Goal: Task Accomplishment & Management: Manage account settings

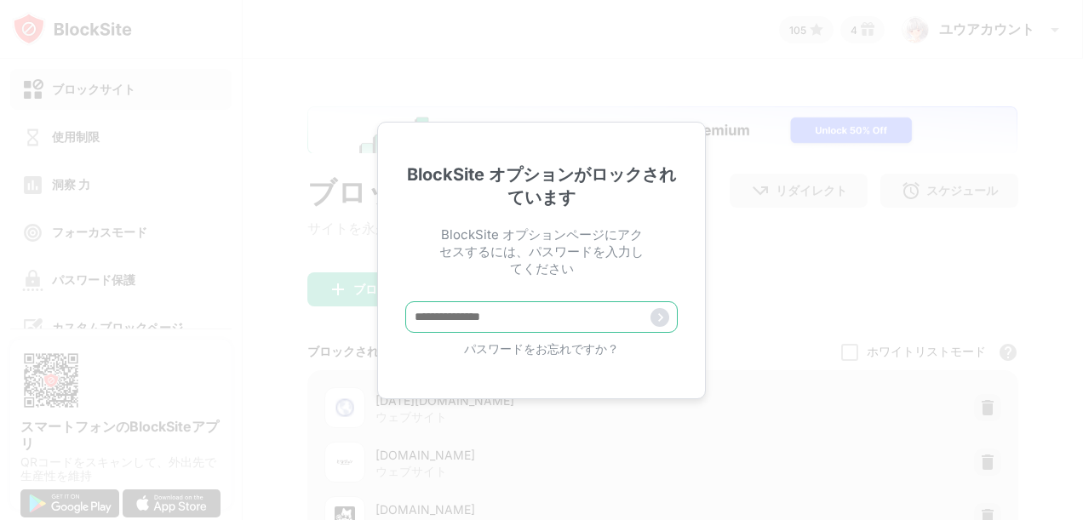
click at [582, 333] on input "text" at bounding box center [541, 317] width 272 height 32
type input "*"
type input "**********"
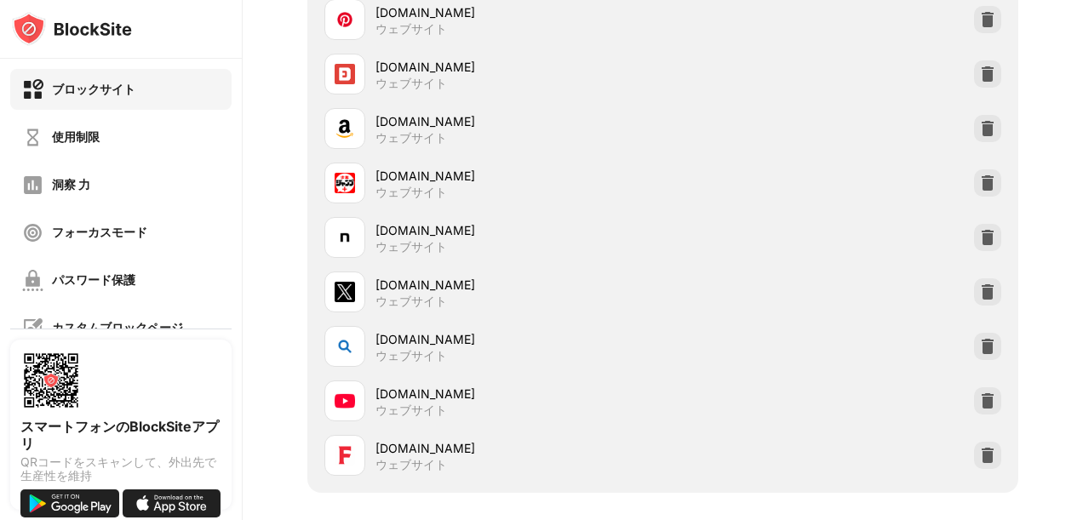
scroll to position [934, 0]
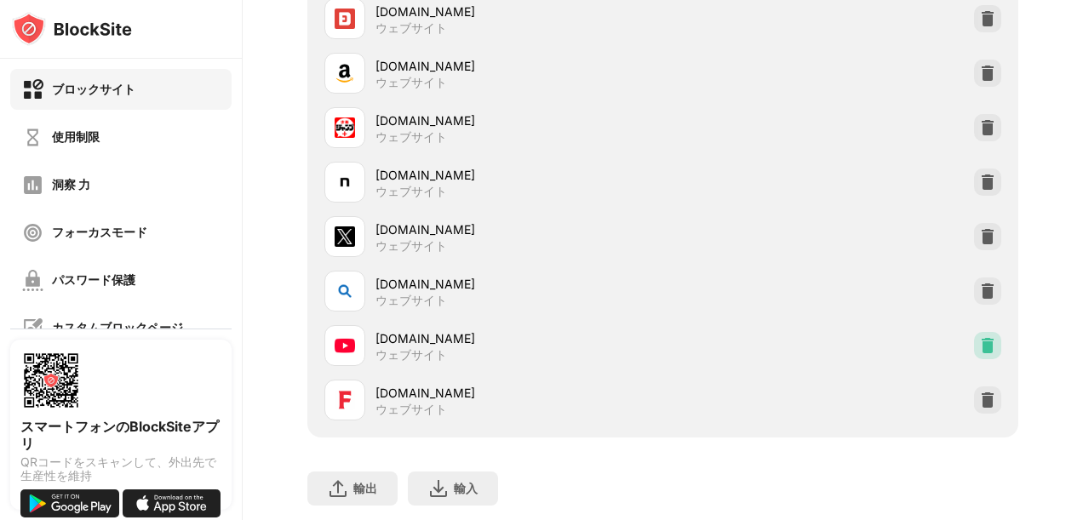
click at [979, 348] on img at bounding box center [987, 345] width 17 height 17
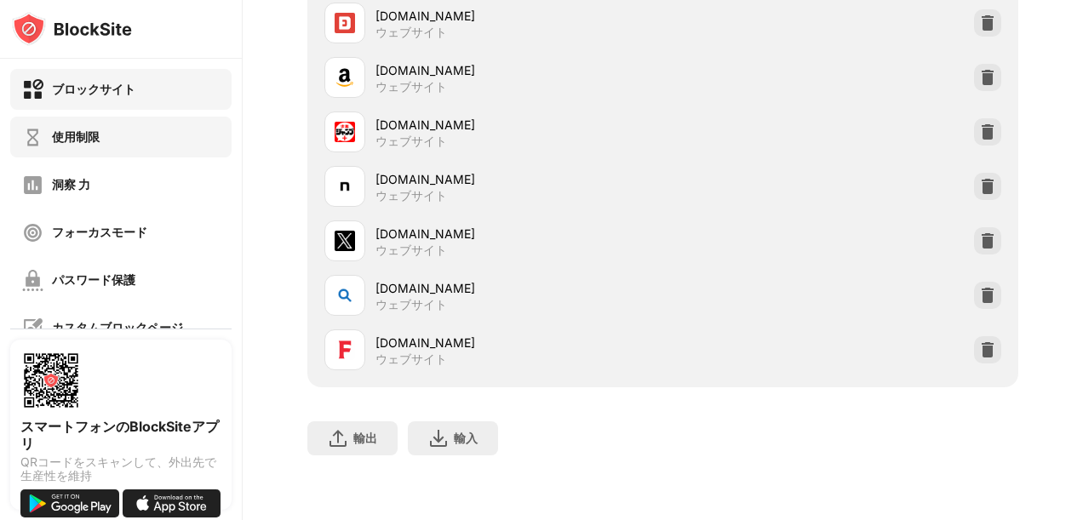
click at [77, 142] on div "使用制限" at bounding box center [76, 137] width 48 height 16
